Goal: Information Seeking & Learning: Learn about a topic

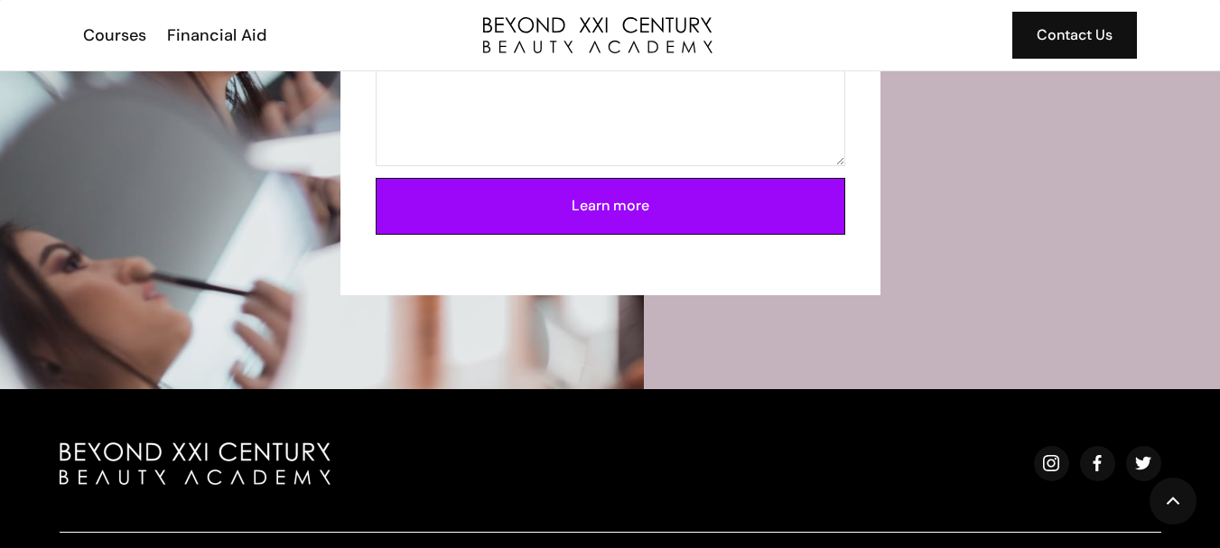
scroll to position [4496, 0]
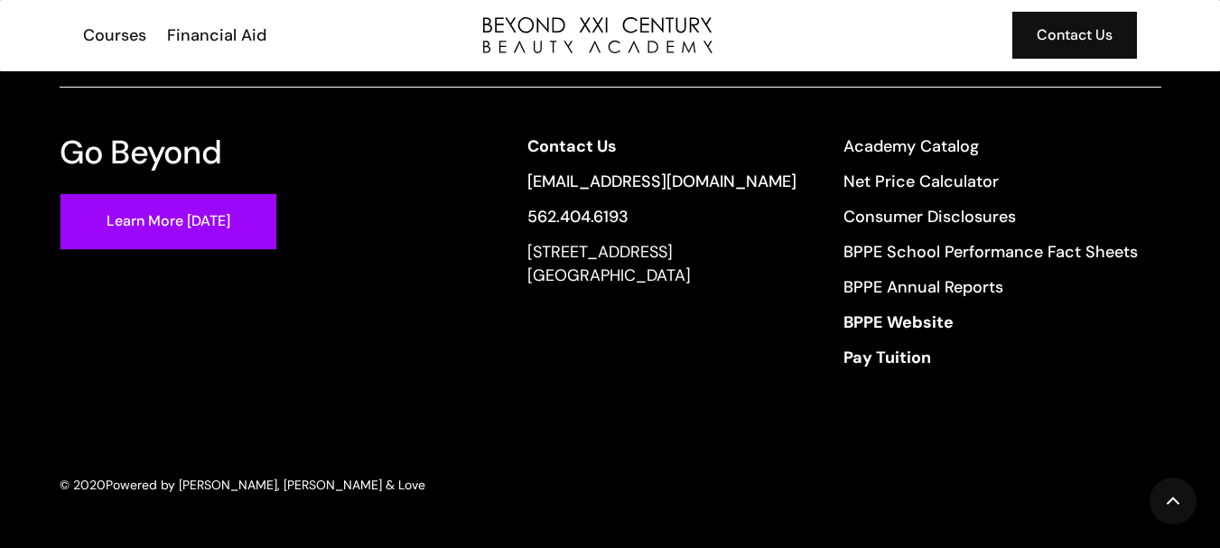
drag, startPoint x: 1233, startPoint y: 67, endPoint x: 1233, endPoint y: 551, distance: 484.1
click at [937, 178] on link "Net Price Calculator" at bounding box center [990, 181] width 294 height 23
click at [979, 399] on div "Go Beyond Learn More Today Contact Us info@beyondcosmo.com 562.404.6193 13640 I…" at bounding box center [610, 246] width 1149 height 498
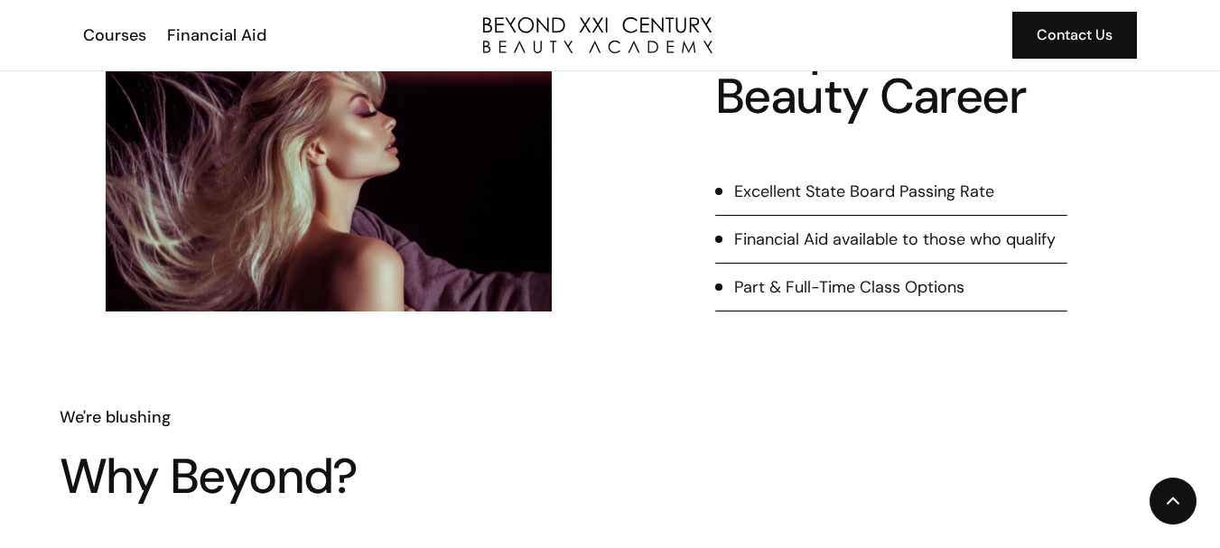
scroll to position [0, 0]
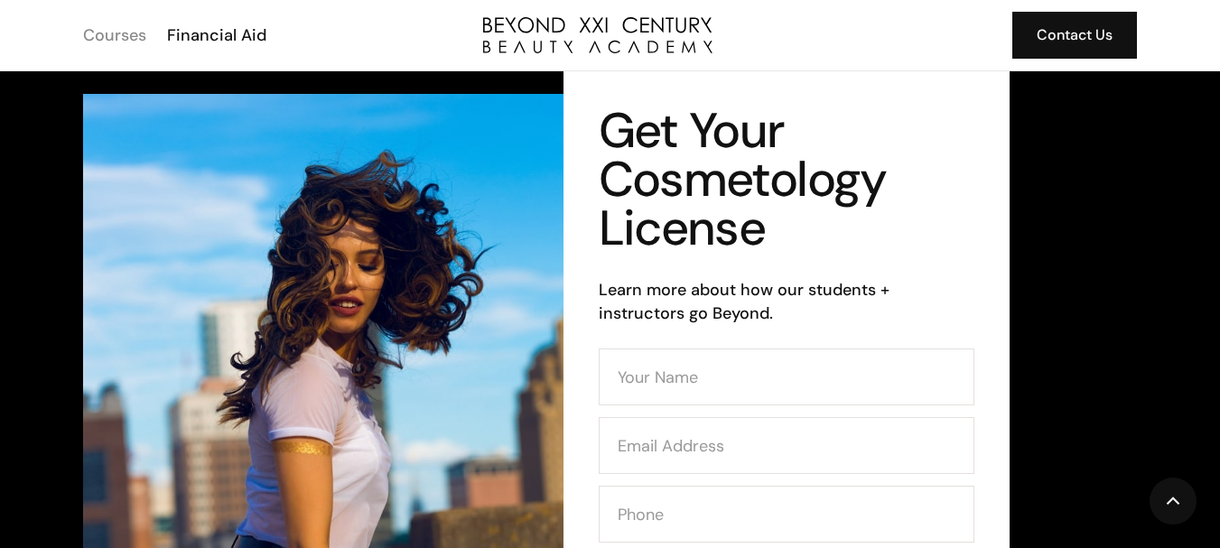
click at [122, 35] on div "Courses" at bounding box center [114, 34] width 63 height 23
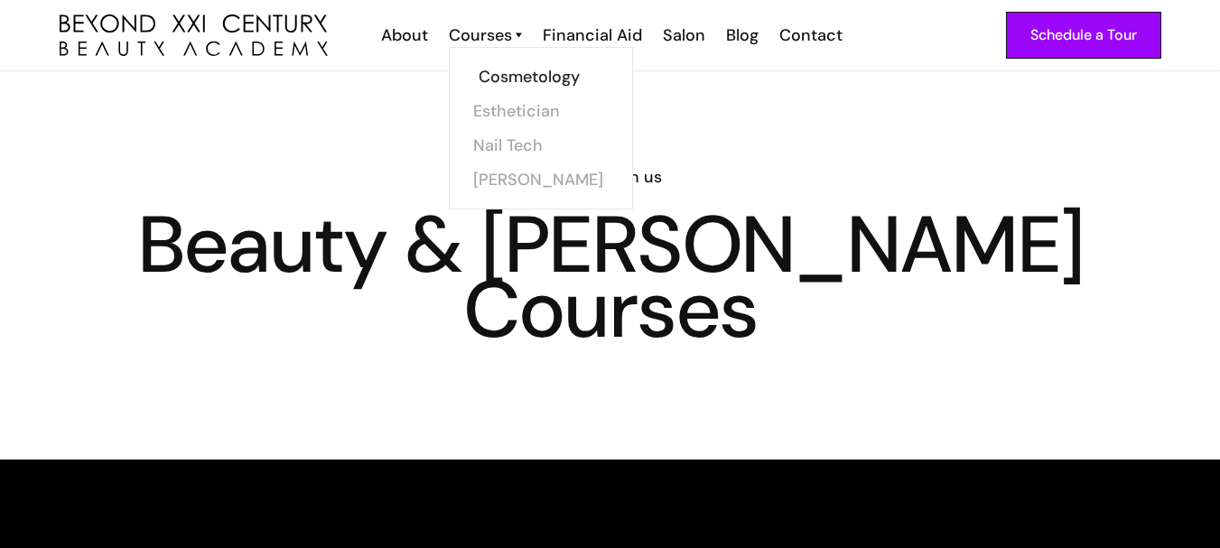
click at [517, 76] on link "Cosmetology" at bounding box center [546, 77] width 135 height 34
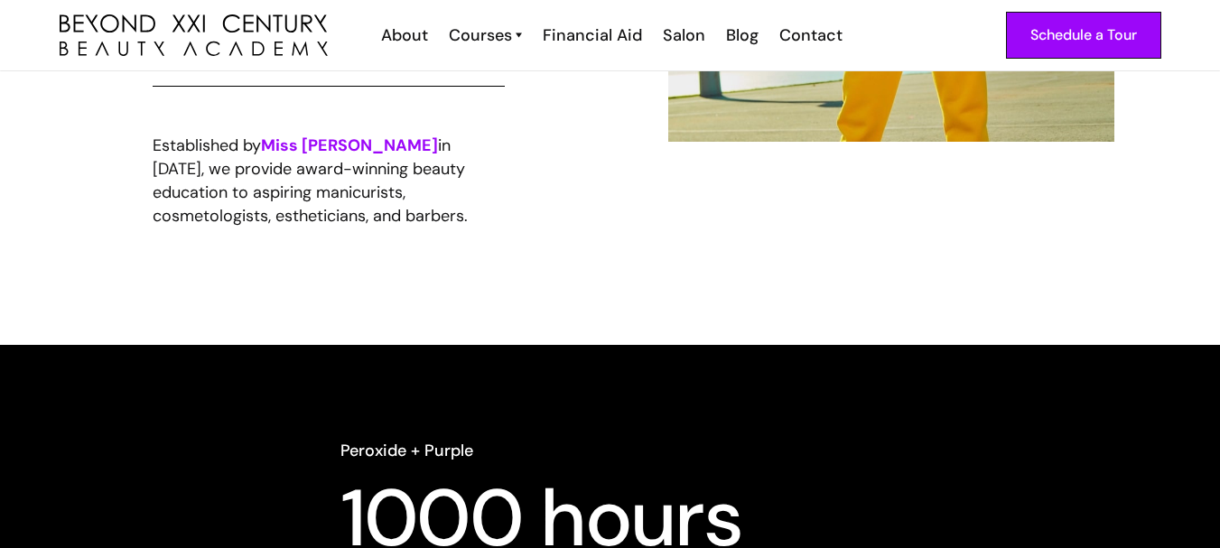
scroll to position [629, 0]
